Goal: Find contact information: Obtain details needed to contact an individual or organization

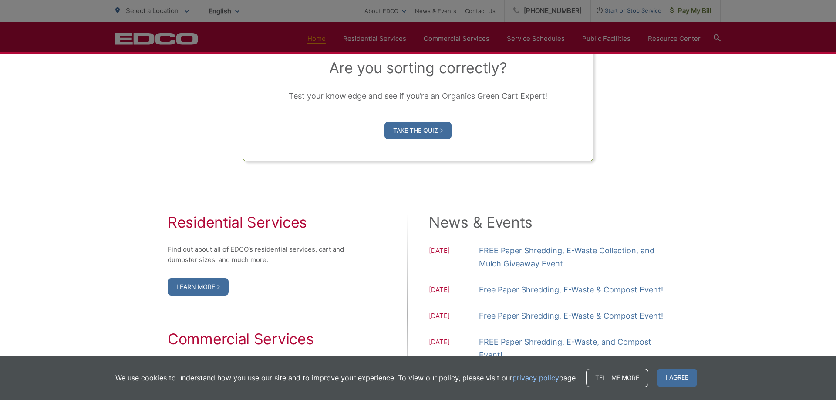
scroll to position [653, 0]
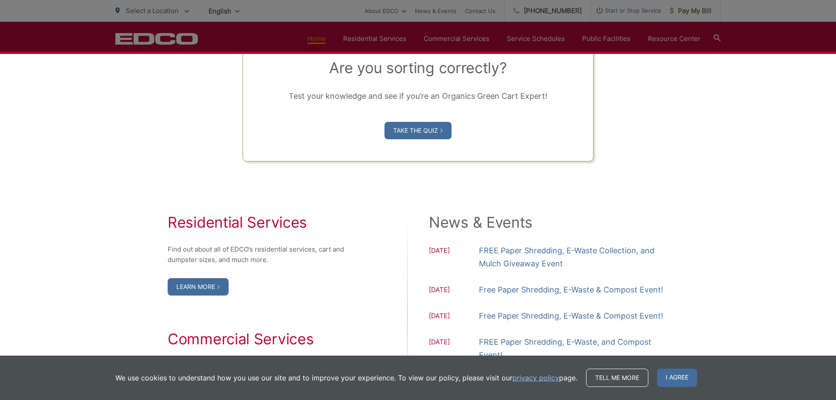
drag, startPoint x: 84, startPoint y: 128, endPoint x: 266, endPoint y: 237, distance: 212.2
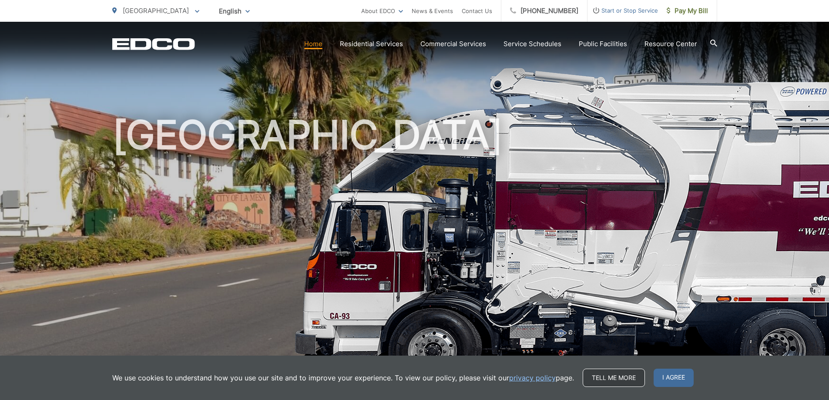
click at [625, 376] on link "Tell me more" at bounding box center [614, 378] width 62 height 18
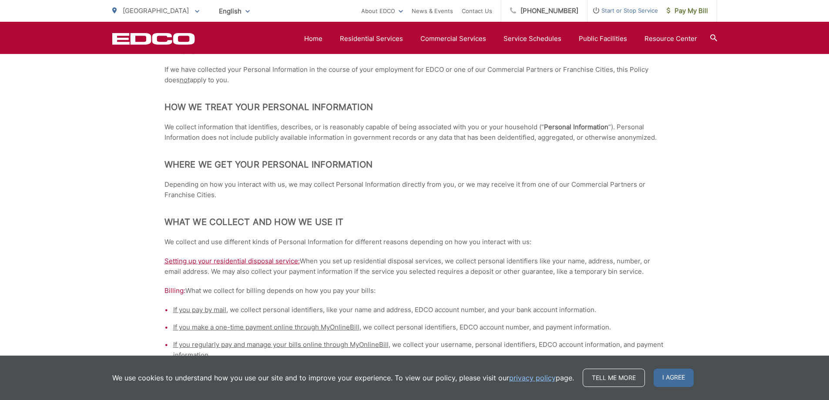
scroll to position [131, 0]
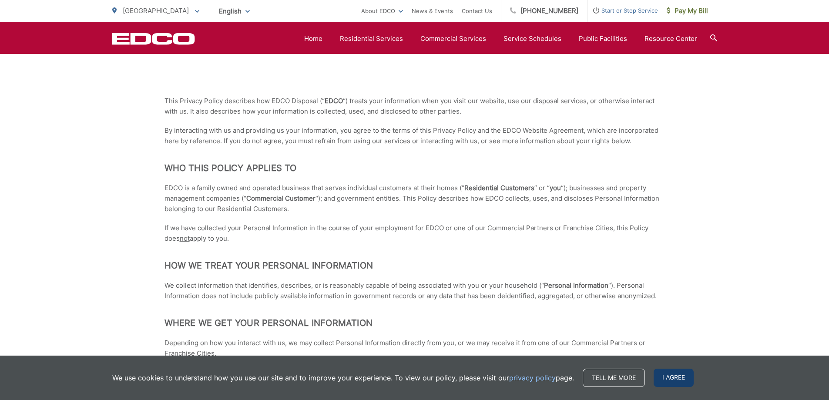
click at [681, 380] on span "I agree" at bounding box center [674, 378] width 40 height 18
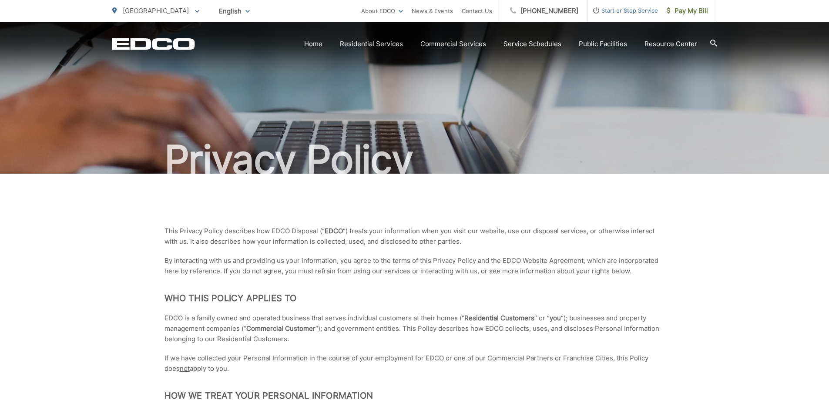
scroll to position [0, 0]
click at [492, 12] on link "Contact Us" at bounding box center [477, 11] width 30 height 10
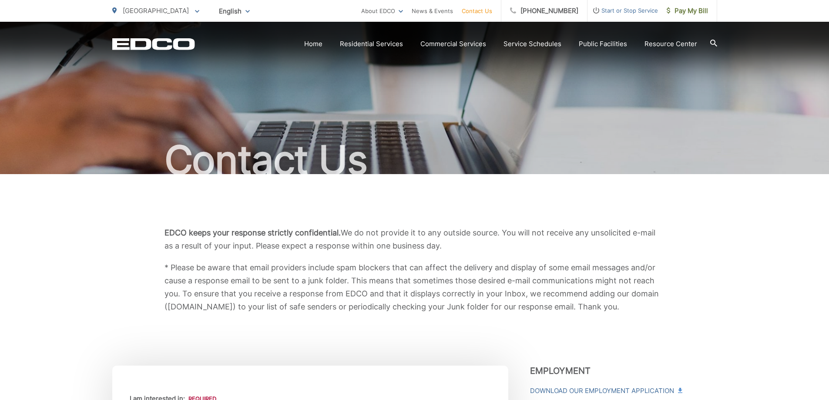
click at [488, 13] on link "Contact Us" at bounding box center [477, 11] width 30 height 10
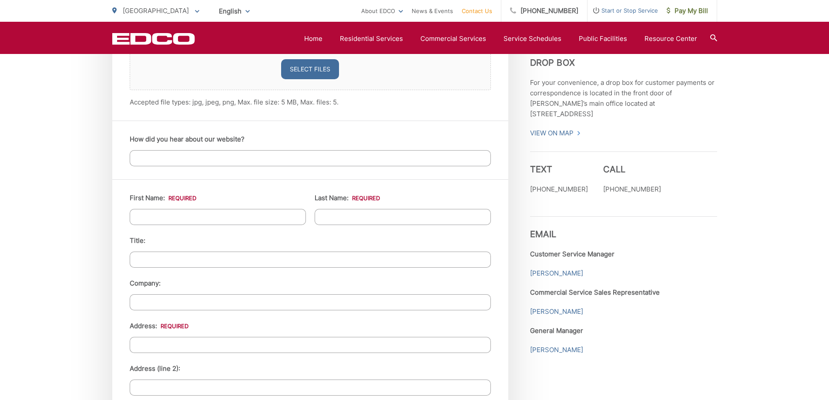
scroll to position [696, 0]
